Goal: Check status: Check status

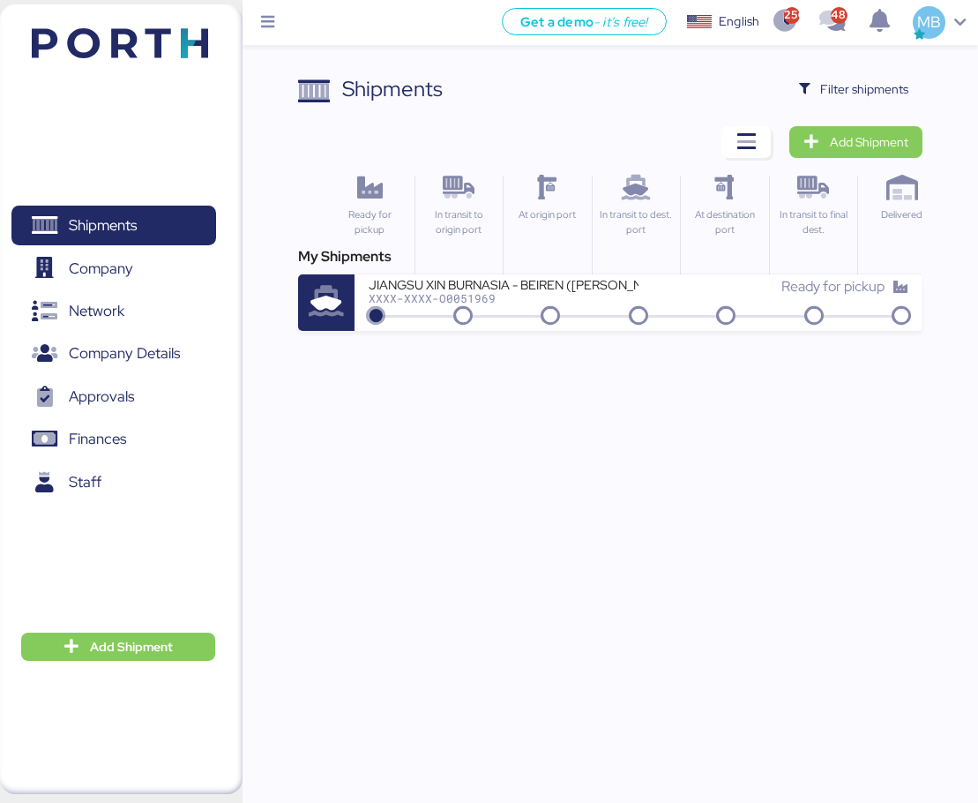
click at [883, 96] on span "Filter shipments" at bounding box center [864, 88] width 88 height 21
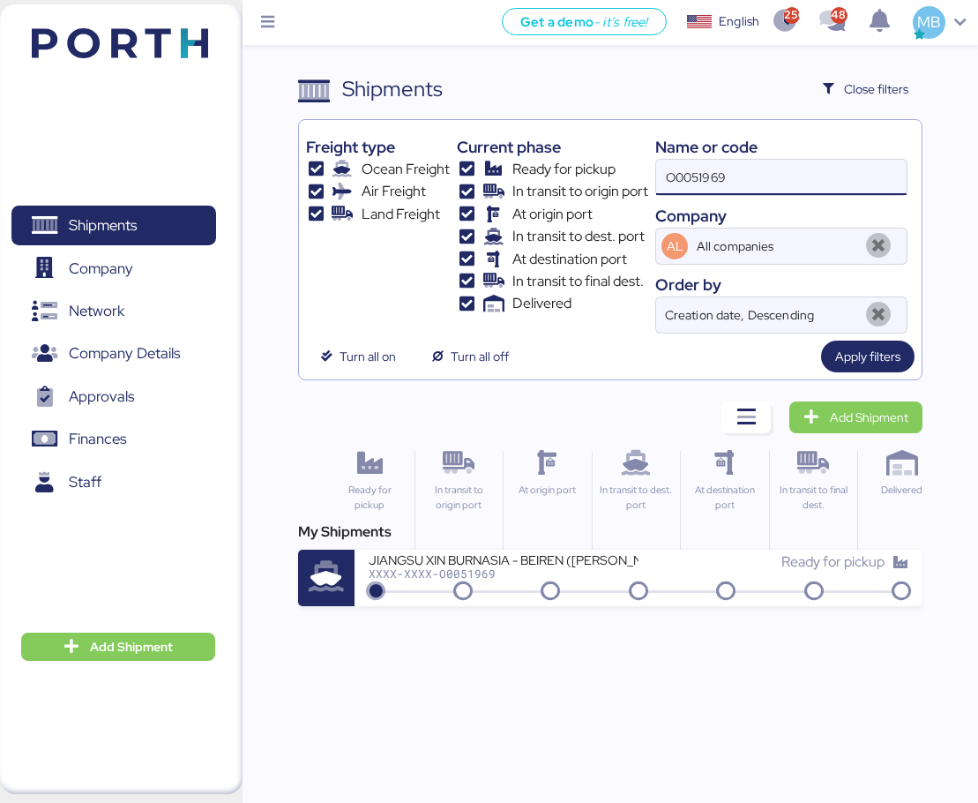
drag, startPoint x: 728, startPoint y: 187, endPoint x: 612, endPoint y: 181, distance: 115.7
click at [612, 181] on div "Freight type Ocean Freight Air Freight Land Freight Current phase Ready for pic…" at bounding box center [610, 230] width 609 height 206
paste input "O0051967"
type input "O0051967"
click at [611, 563] on div "BORGO - MARIANELLI / PO: 10007 / [GEOGRAPHIC_DATA] - [GEOGRAPHIC_DATA] / 1x20' …" at bounding box center [504, 558] width 270 height 15
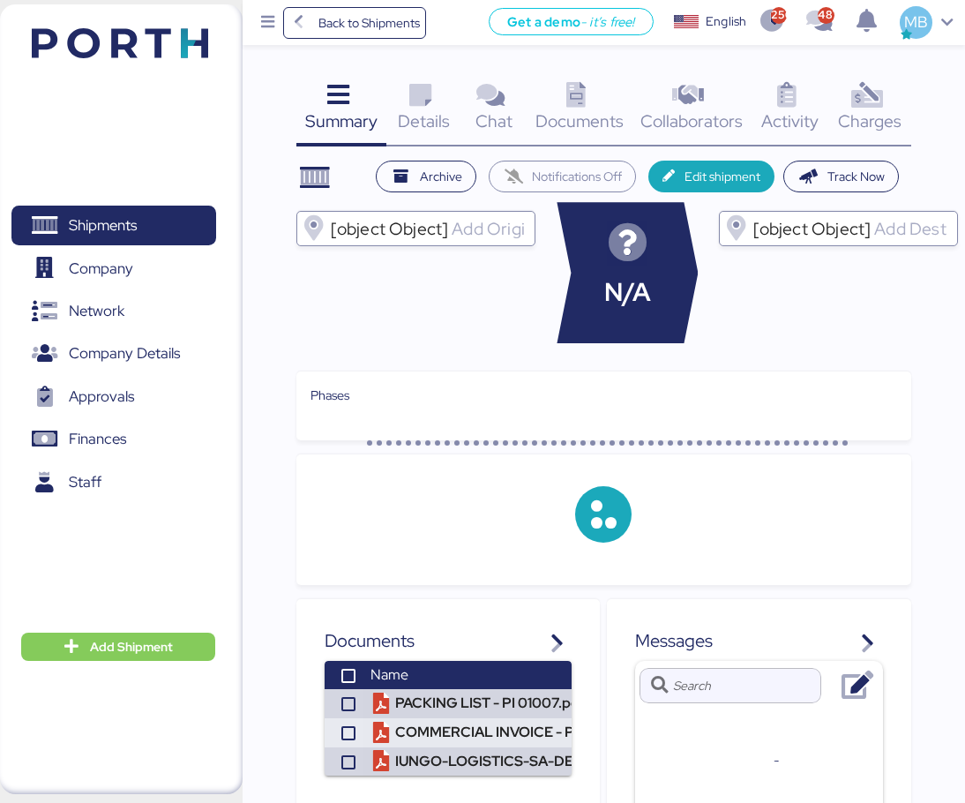
click at [884, 95] on icon at bounding box center [867, 96] width 38 height 26
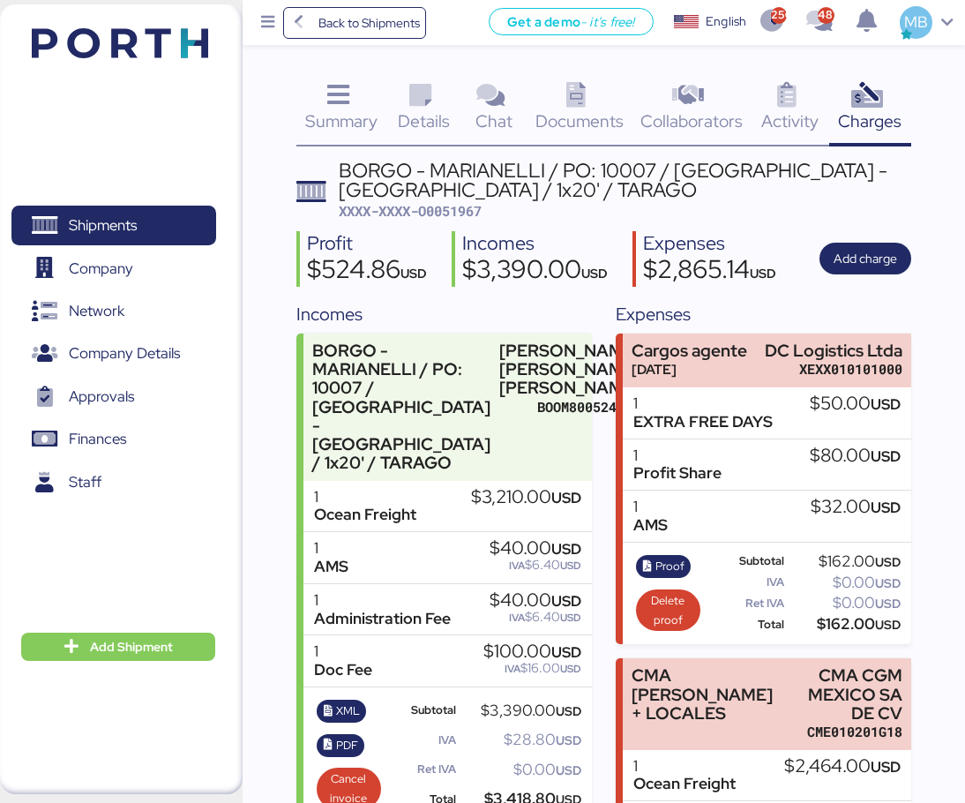
click at [776, 103] on icon at bounding box center [787, 96] width 38 height 26
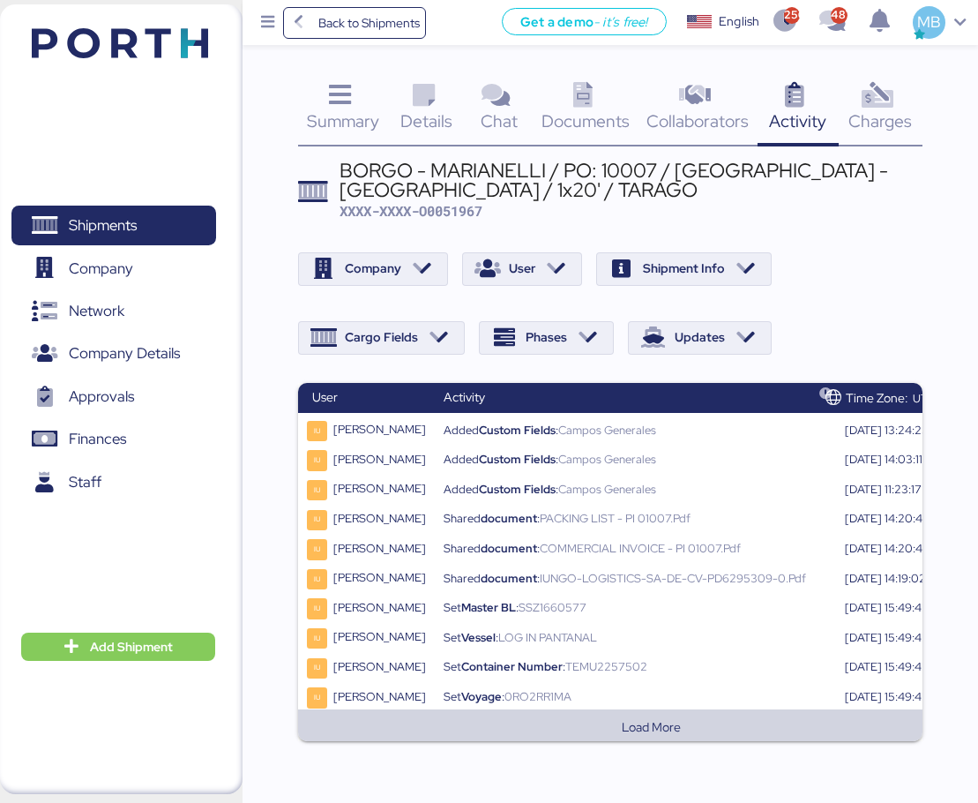
click at [659, 723] on button "Load More" at bounding box center [651, 726] width 679 height 21
